Goal: Transaction & Acquisition: Purchase product/service

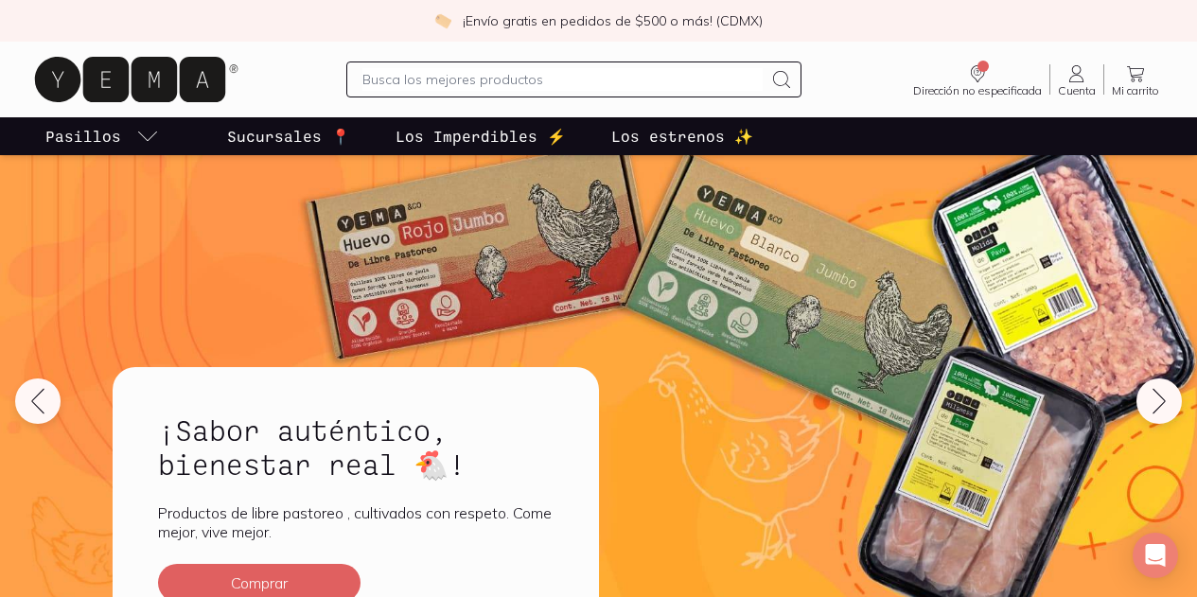
click at [526, 83] on input "text" at bounding box center [561, 79] width 399 height 23
type input "chocolate"
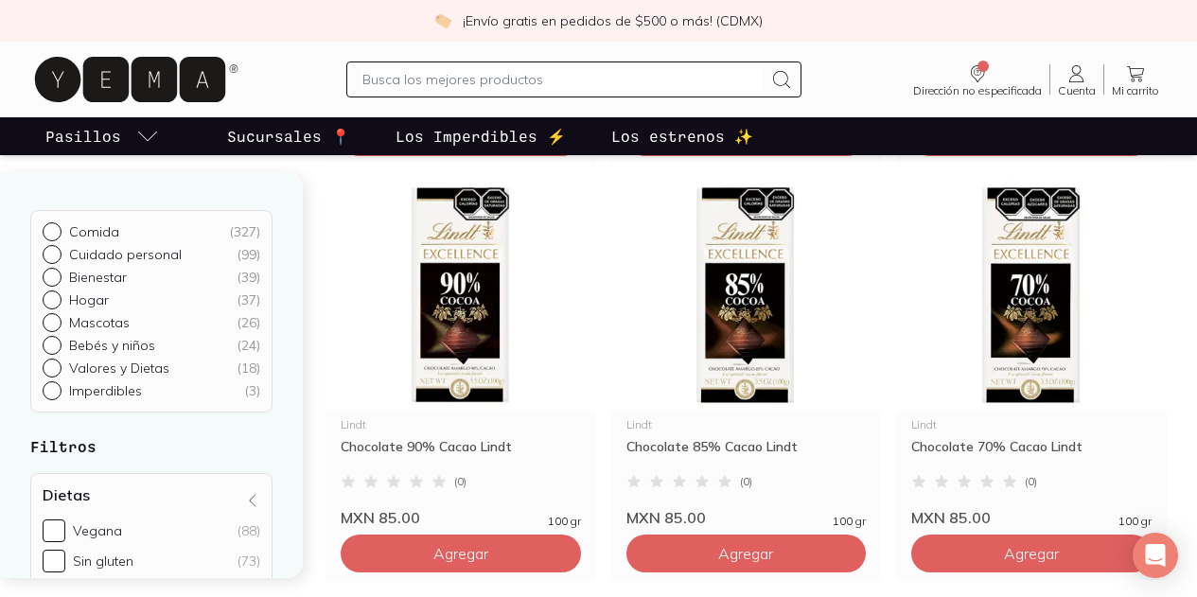
scroll to position [1041, 0]
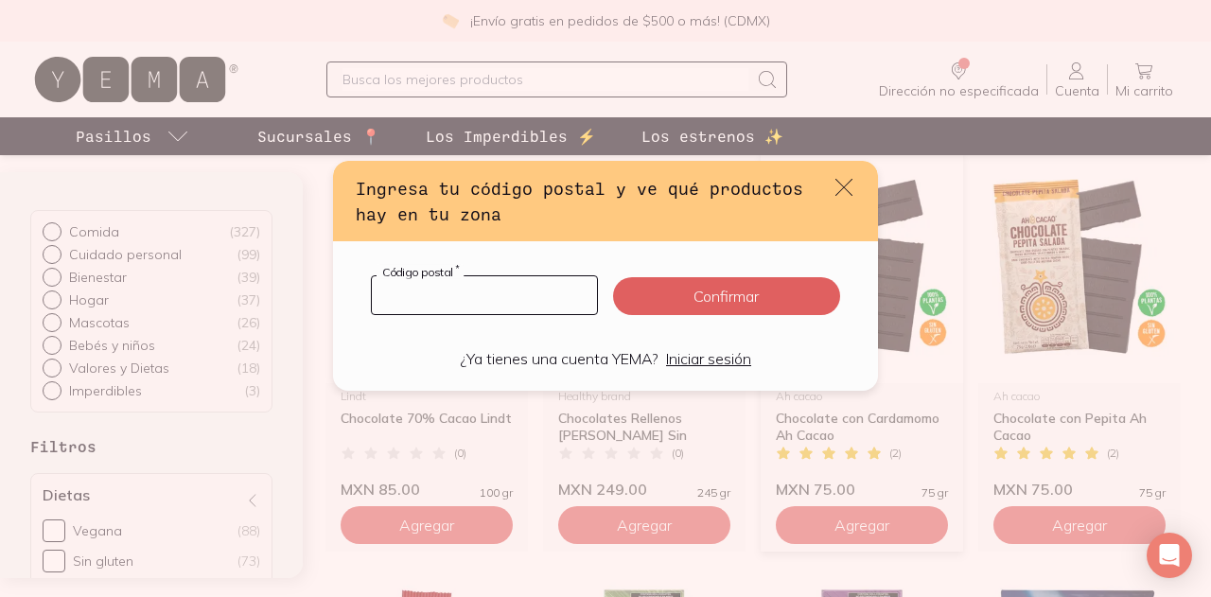
click at [524, 306] on input "default" at bounding box center [484, 295] width 225 height 38
click at [838, 187] on icon "default" at bounding box center [844, 187] width 26 height 26
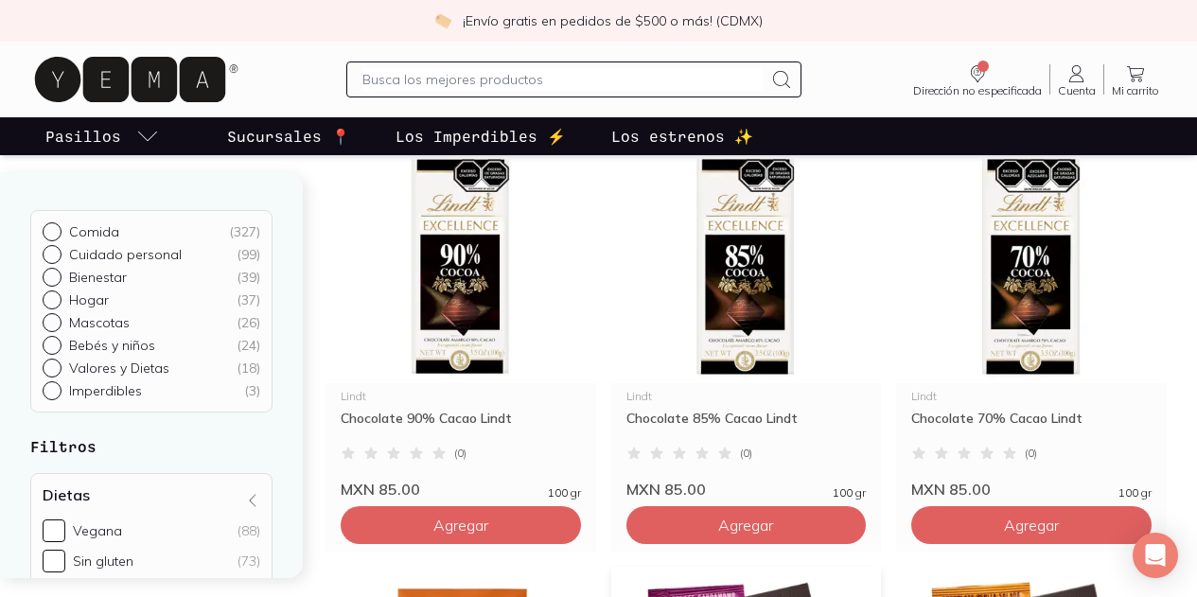
click at [1079, 77] on link "Cuenta Cuenta" at bounding box center [1076, 79] width 53 height 34
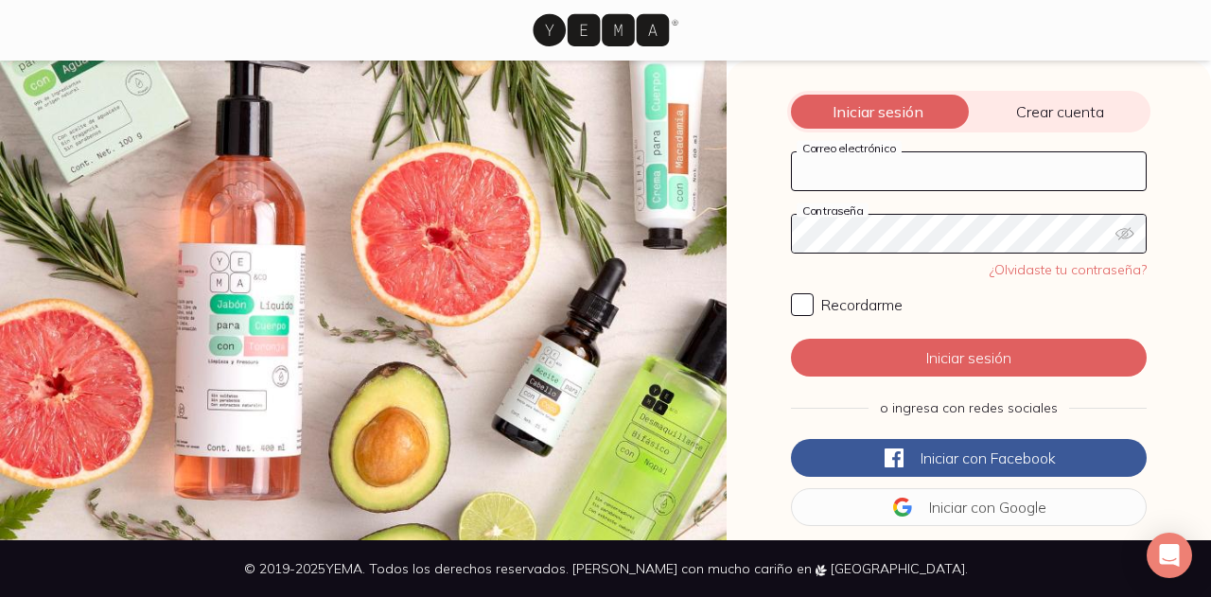
click at [948, 164] on input "Correo electrónico" at bounding box center [969, 171] width 354 height 38
type input "[EMAIL_ADDRESS][DOMAIN_NAME]"
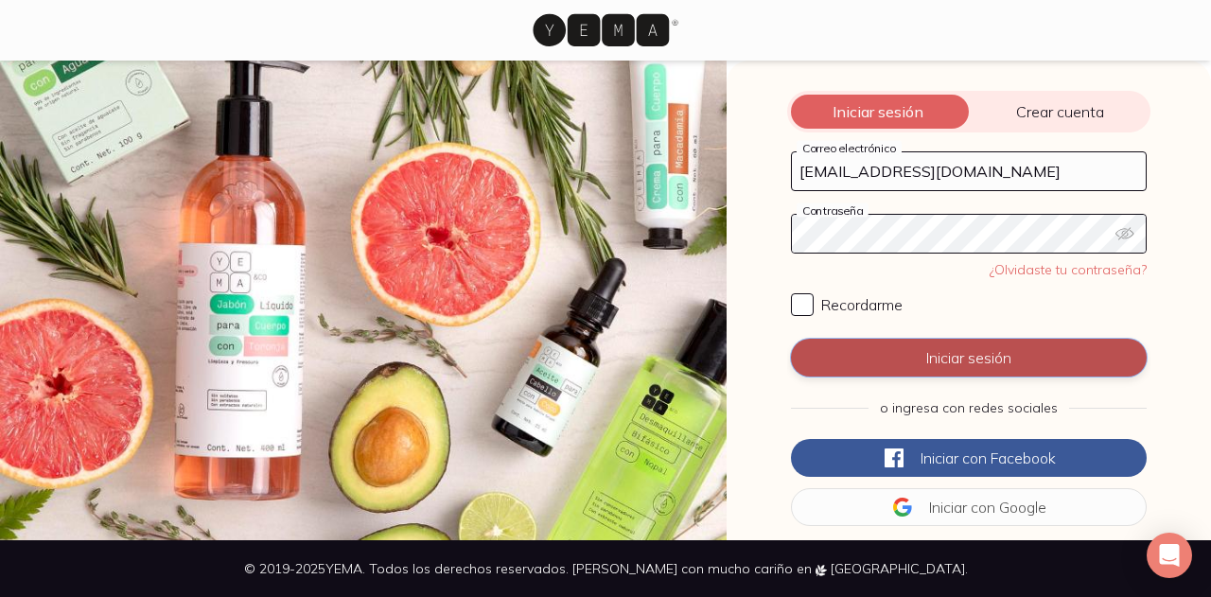
click at [976, 349] on button "Iniciar sesión" at bounding box center [969, 358] width 356 height 38
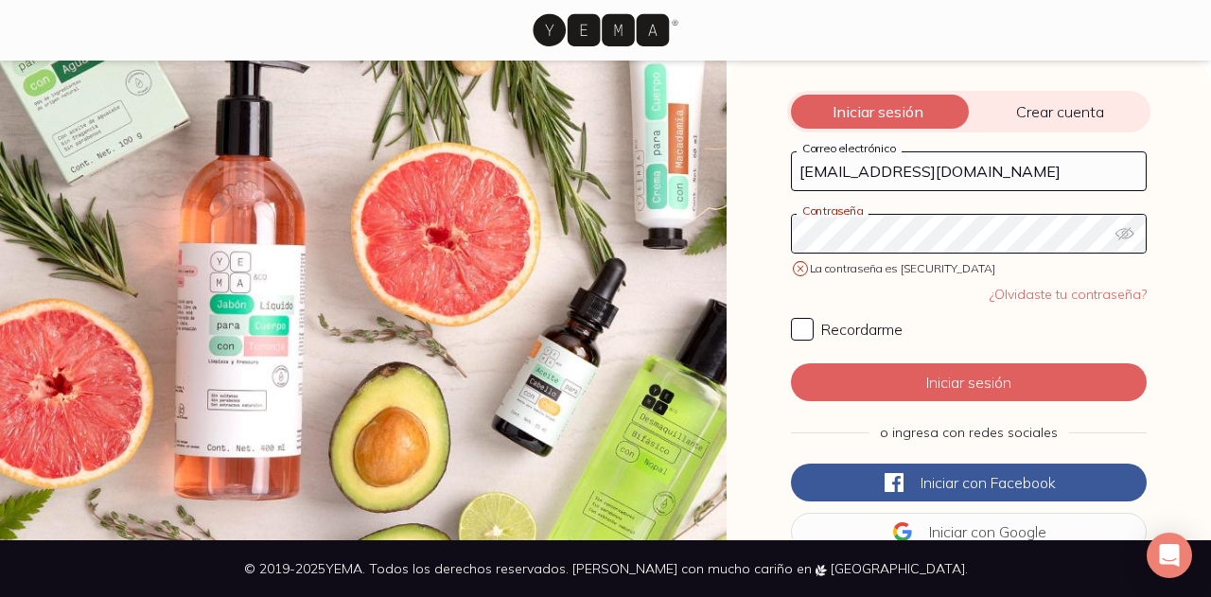
click at [1057, 283] on div "¿Olvidaste tu contraseña? Recordarme" at bounding box center [969, 309] width 356 height 62
click at [1058, 296] on link "¿Olvidaste tu contraseña?" at bounding box center [1067, 294] width 157 height 17
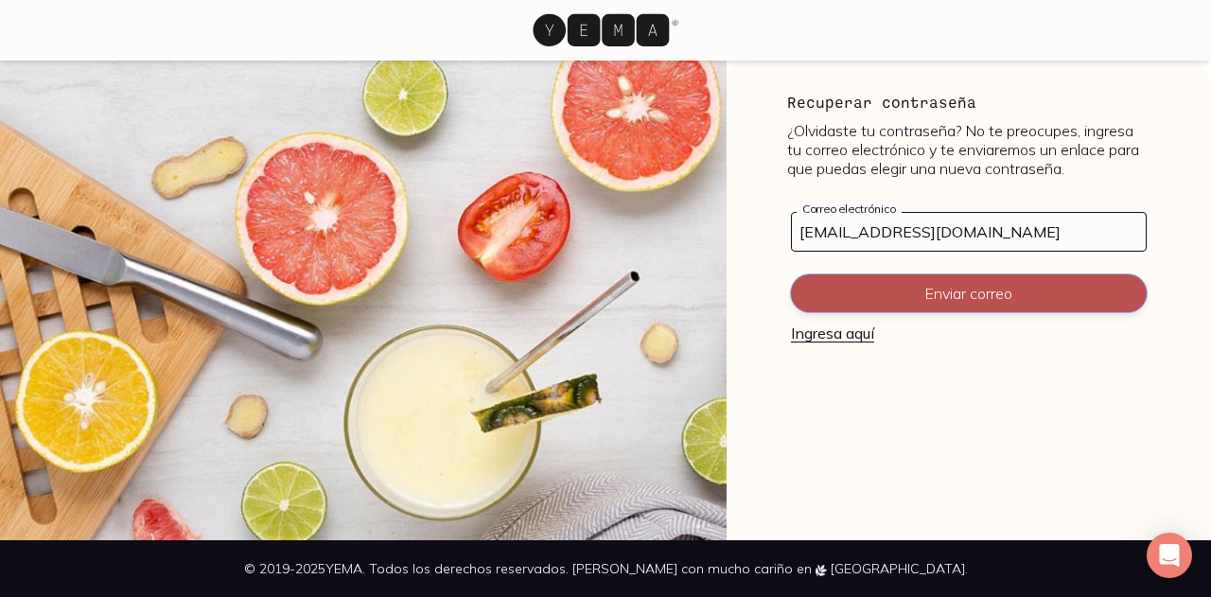
click at [987, 290] on button "Enviar correo" at bounding box center [969, 293] width 356 height 38
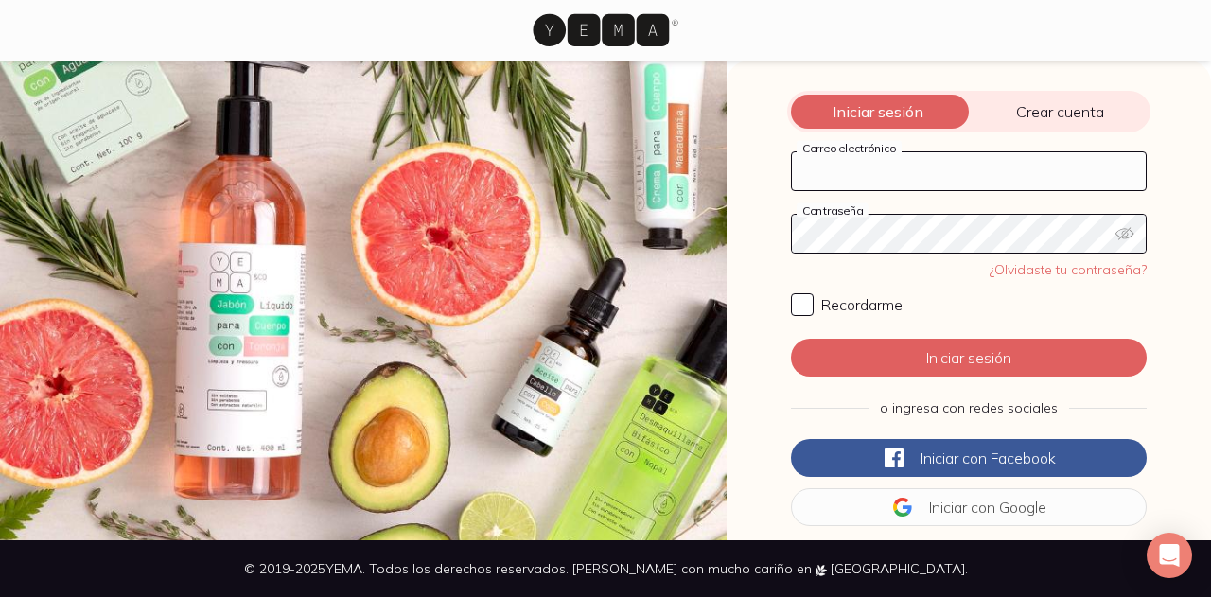
click at [1008, 157] on input "Correo electrónico" at bounding box center [969, 171] width 354 height 38
type input "[EMAIL_ADDRESS][DOMAIN_NAME]"
click at [1030, 273] on link "¿Olvidaste tu contraseña?" at bounding box center [1067, 269] width 157 height 17
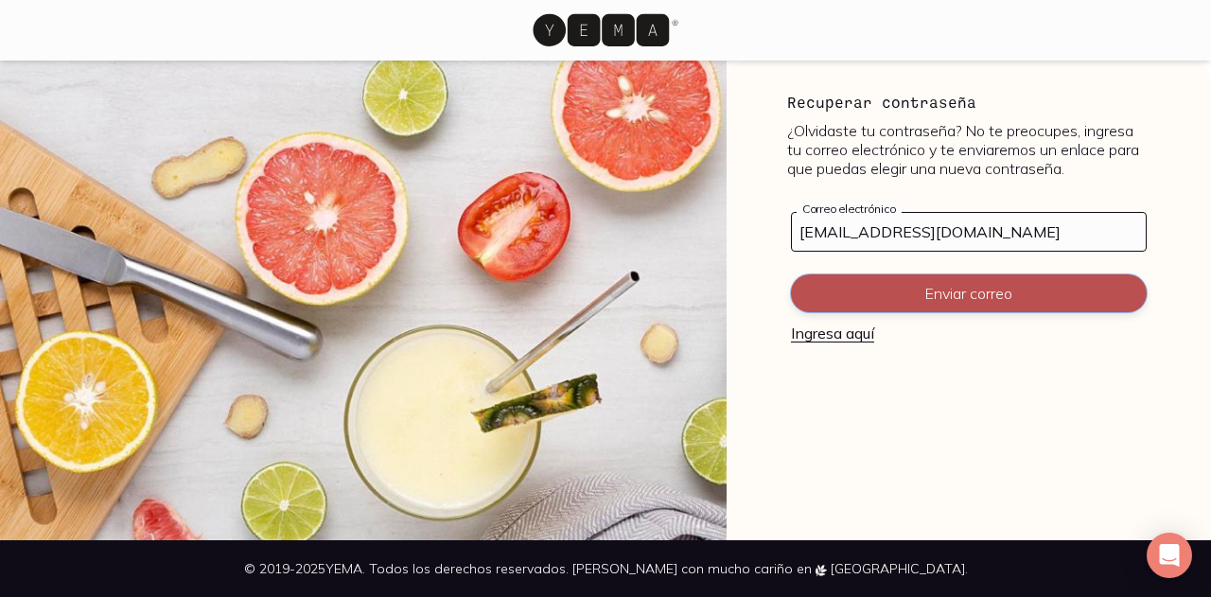
click at [1026, 294] on button "Enviar correo" at bounding box center [969, 293] width 356 height 38
